Goal: Task Accomplishment & Management: Use online tool/utility

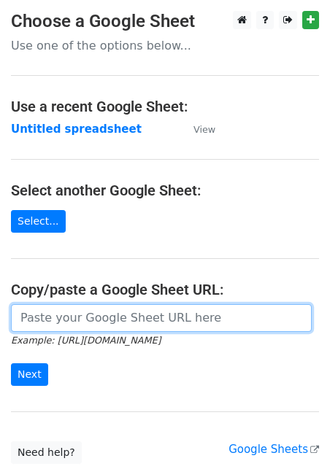
click at [85, 317] on input "url" at bounding box center [161, 318] width 300 height 28
paste input "[URL][DOMAIN_NAME]"
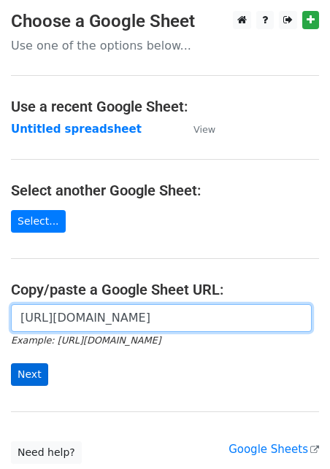
type input "[URL][DOMAIN_NAME]"
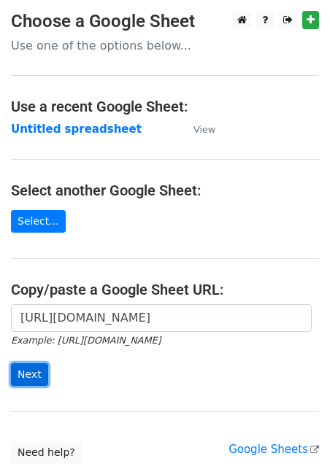
click at [36, 375] on input "Next" at bounding box center [29, 374] width 37 height 23
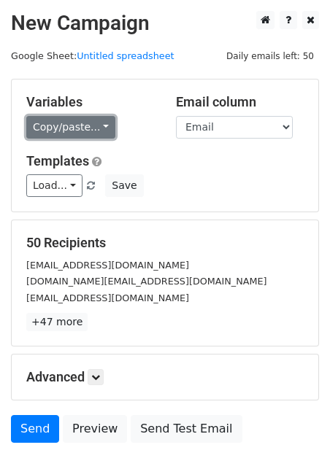
click at [81, 132] on link "Copy/paste..." at bounding box center [70, 127] width 89 height 23
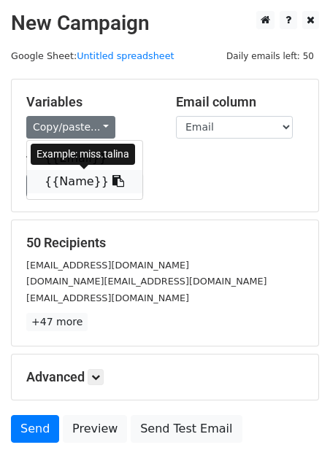
click at [79, 184] on link "{{Name}}" at bounding box center [84, 181] width 115 height 23
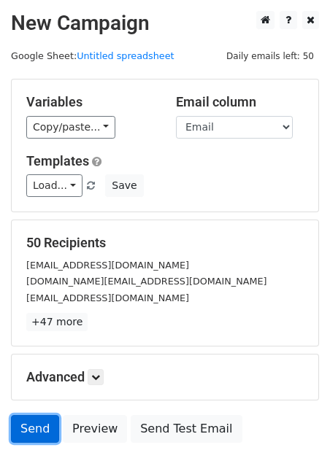
click at [31, 433] on link "Send" at bounding box center [35, 429] width 48 height 28
